Goal: Information Seeking & Learning: Learn about a topic

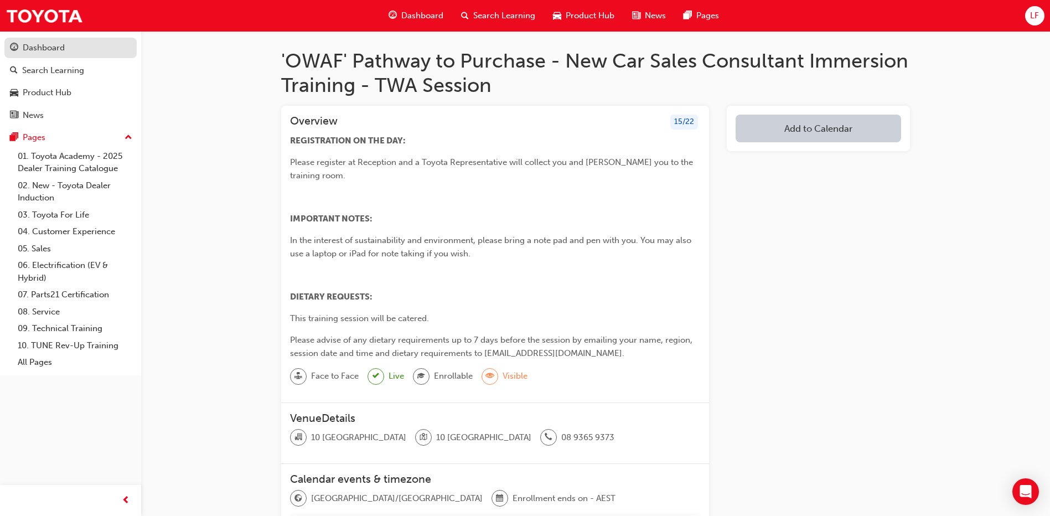
click at [49, 54] on div "Dashboard" at bounding box center [70, 48] width 121 height 14
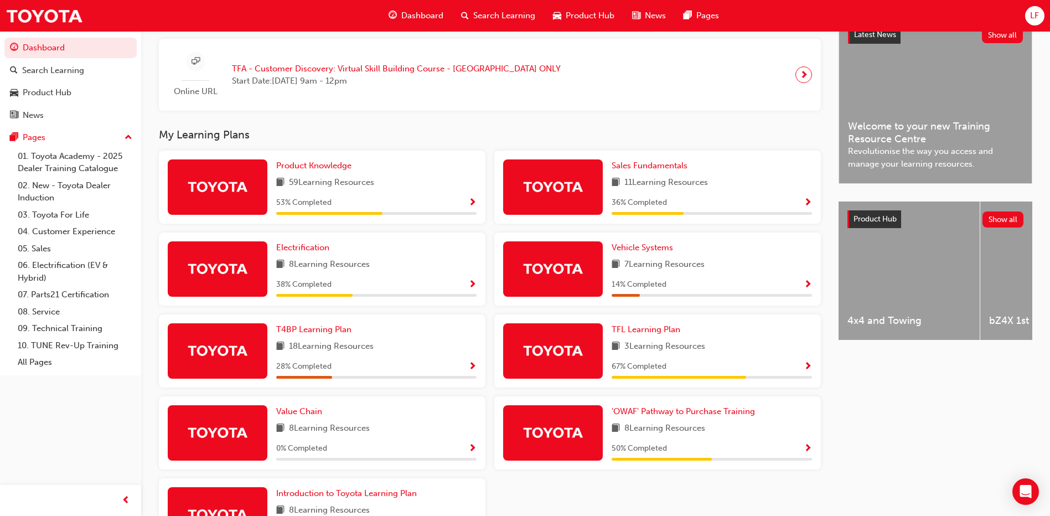
scroll to position [332, 0]
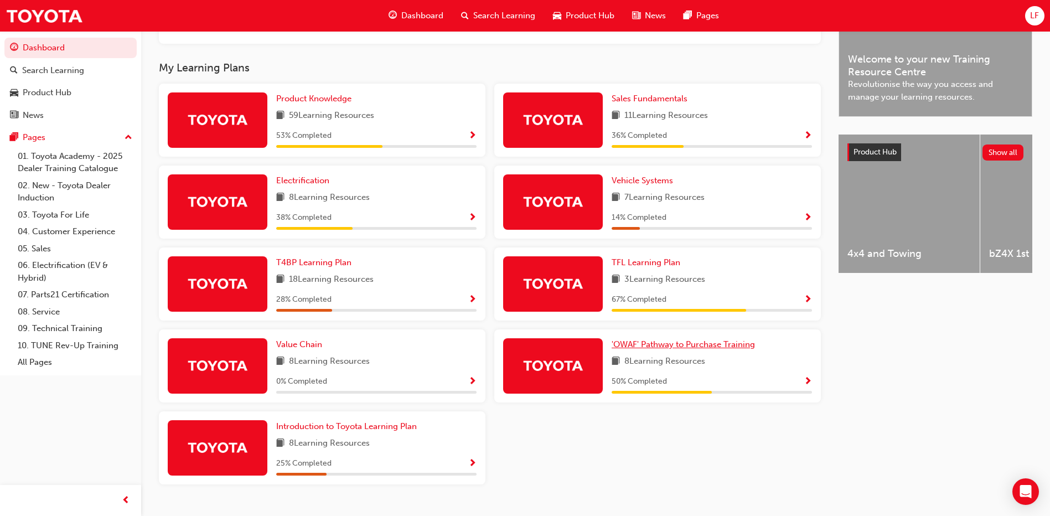
click at [656, 347] on span "'OWAF' Pathway to Purchase Training" at bounding box center [683, 344] width 143 height 10
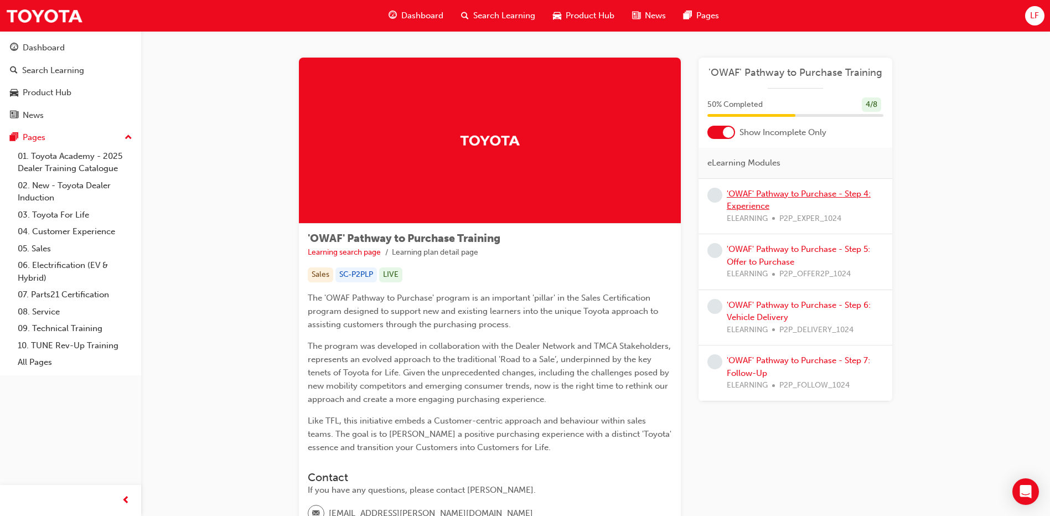
click at [796, 195] on link "'OWAF' Pathway to Purchase - Step 4: Experience" at bounding box center [799, 200] width 144 height 23
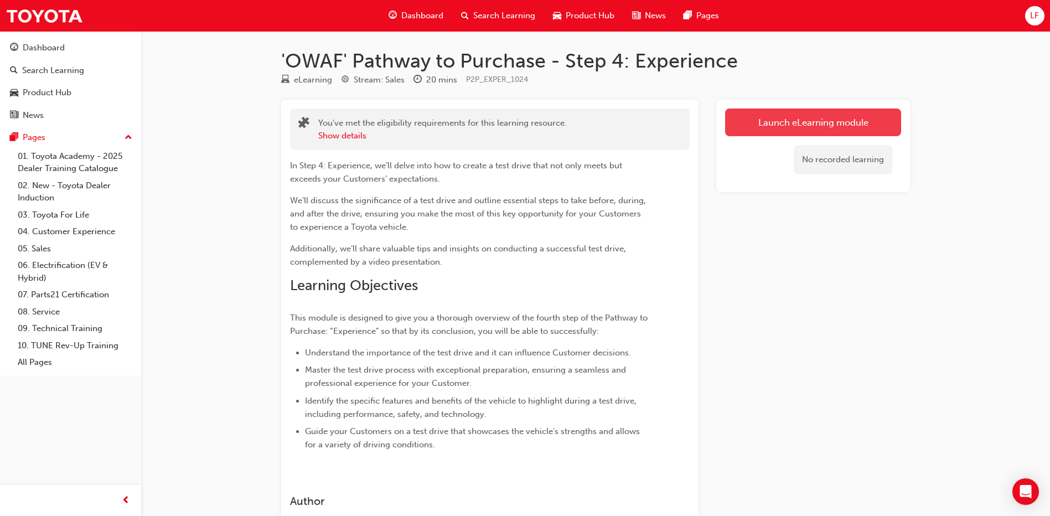
click at [801, 126] on link "Launch eLearning module" at bounding box center [813, 122] width 176 height 28
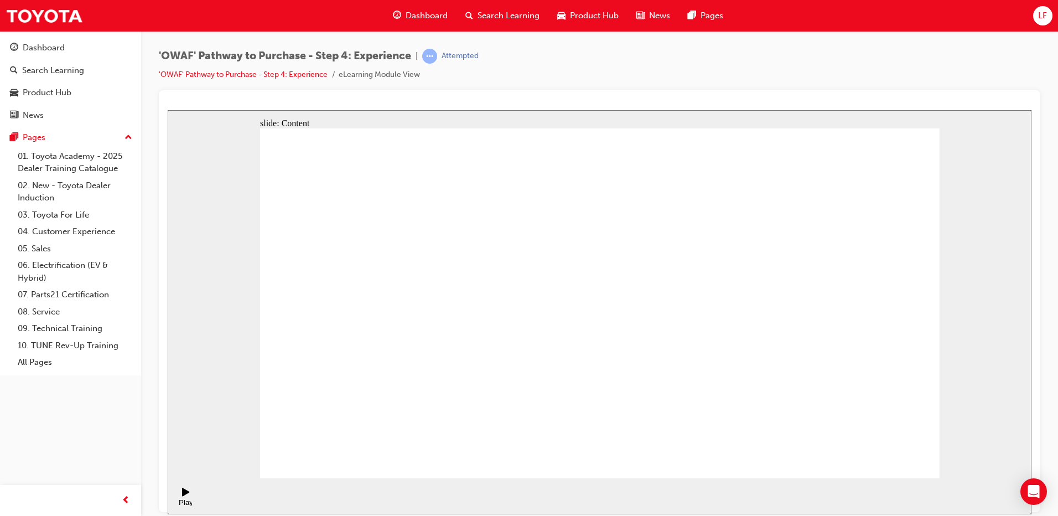
click at [192, 497] on section "Play (Ctrl+Alt+P) Replay (Ctrl+Alt+R) Playback speed Playback Speed 2 1.75 1.5 …" at bounding box center [600, 496] width 864 height 36
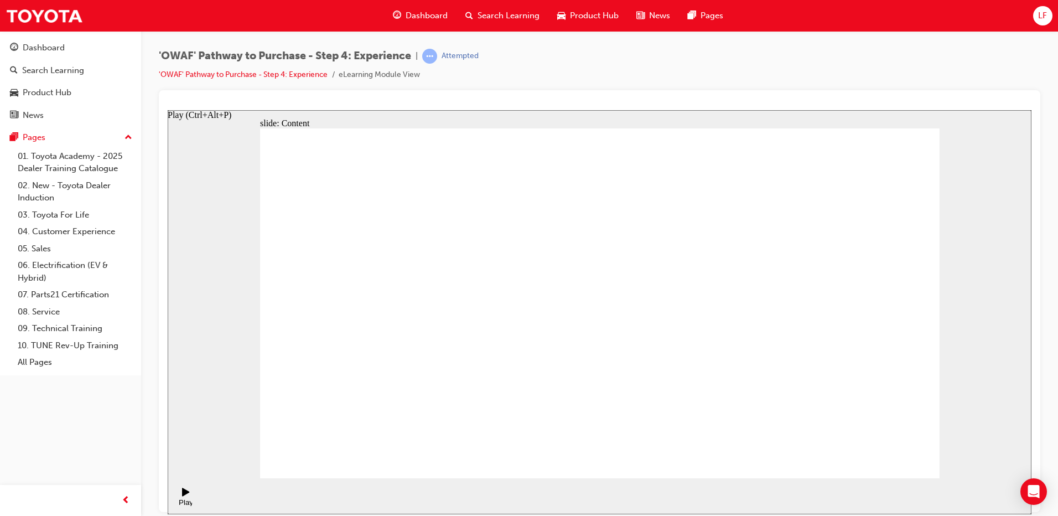
click at [183, 498] on div "Play (Ctrl+Alt+P)" at bounding box center [186, 506] width 19 height 17
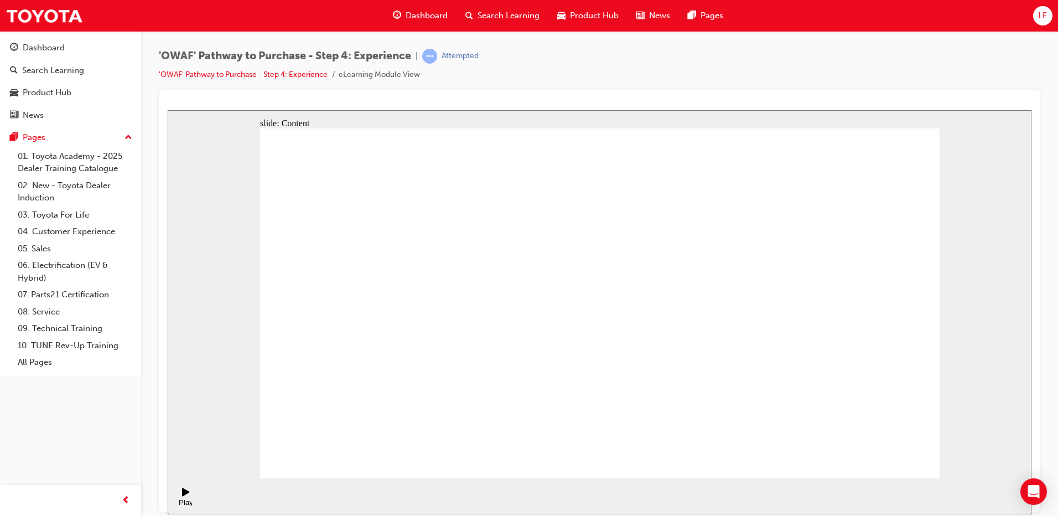
click at [187, 495] on rect "Pause (Ctrl+Alt+P)" at bounding box center [188, 491] width 2 height 8
click at [182, 495] on icon "Play (Ctrl+Alt+P)" at bounding box center [185, 491] width 7 height 8
